Goal: Browse casually

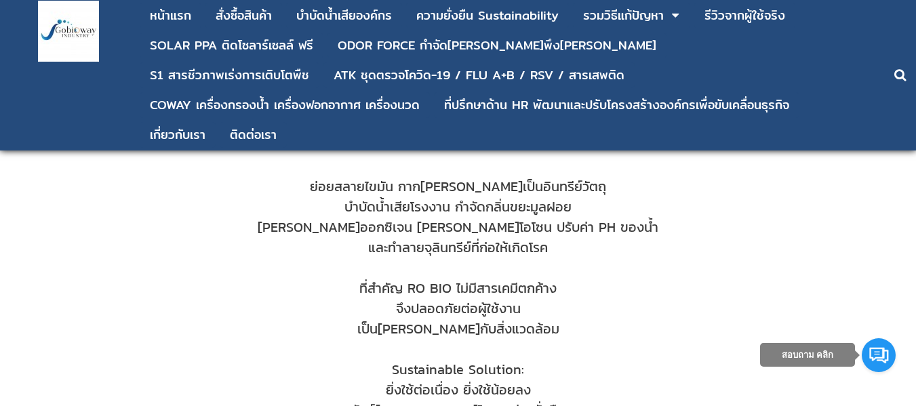
scroll to position [474, 0]
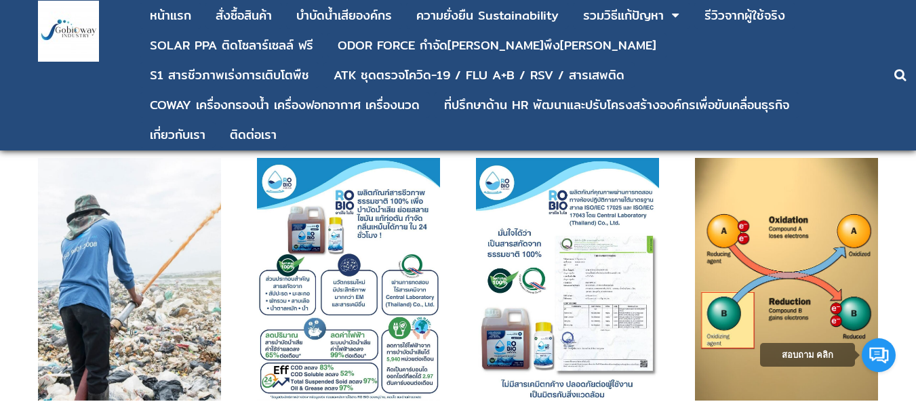
scroll to position [813, 0]
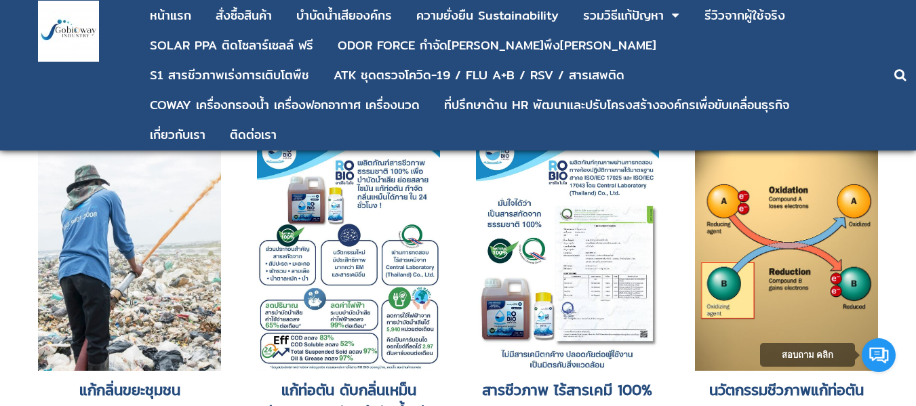
click at [438, 233] on img at bounding box center [348, 249] width 183 height 243
click at [428, 234] on img at bounding box center [348, 249] width 183 height 243
click at [409, 240] on img at bounding box center [348, 249] width 183 height 243
click at [409, 241] on img at bounding box center [348, 249] width 183 height 243
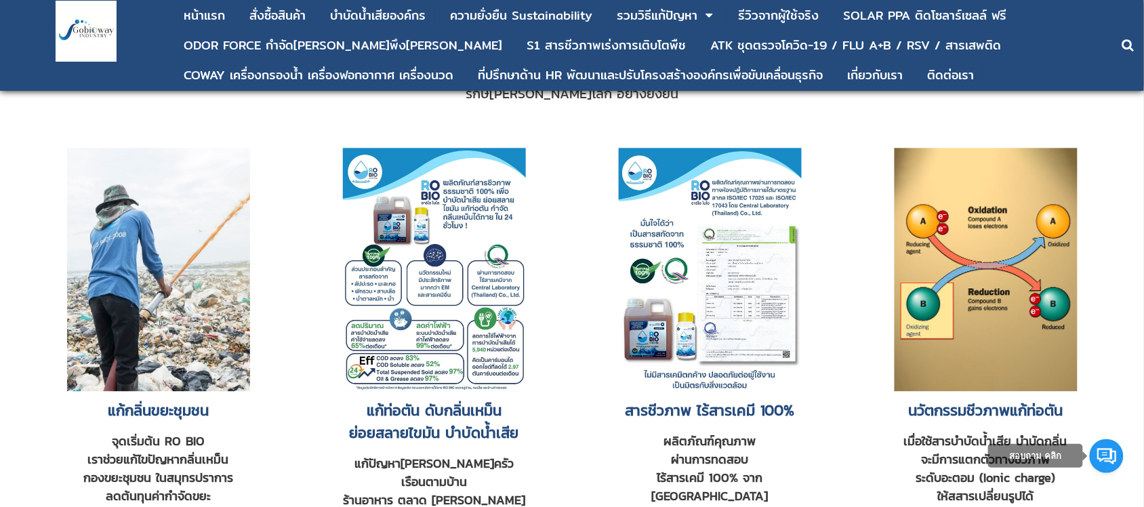
scroll to position [884, 0]
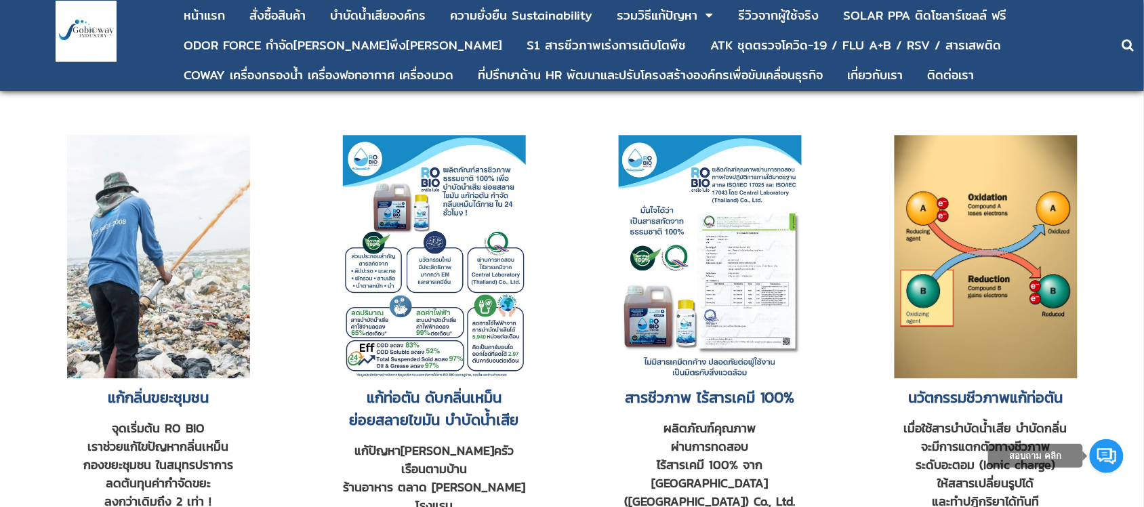
click at [742, 309] on img at bounding box center [710, 256] width 183 height 243
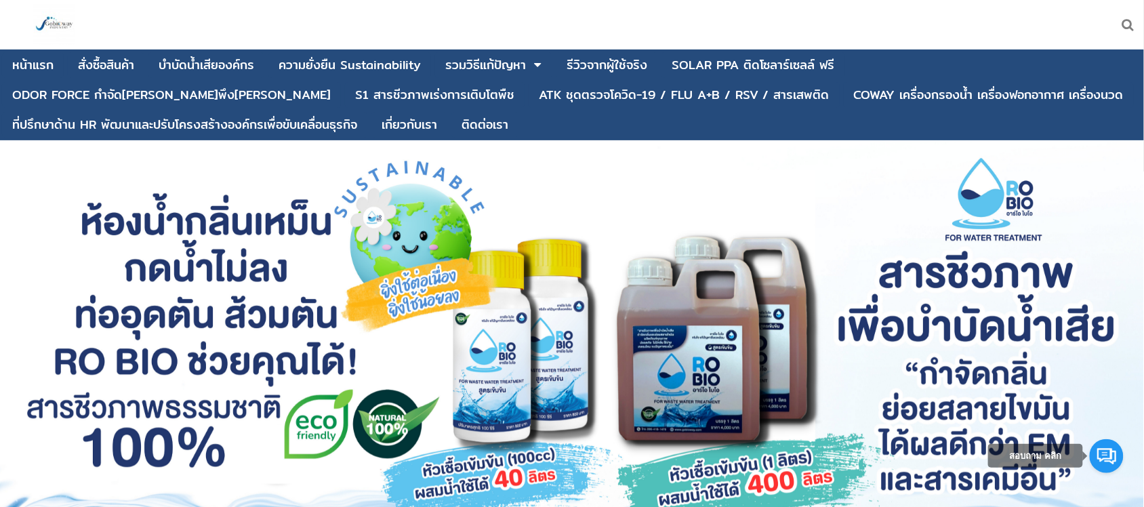
scroll to position [0, 0]
